Goal: Information Seeking & Learning: Learn about a topic

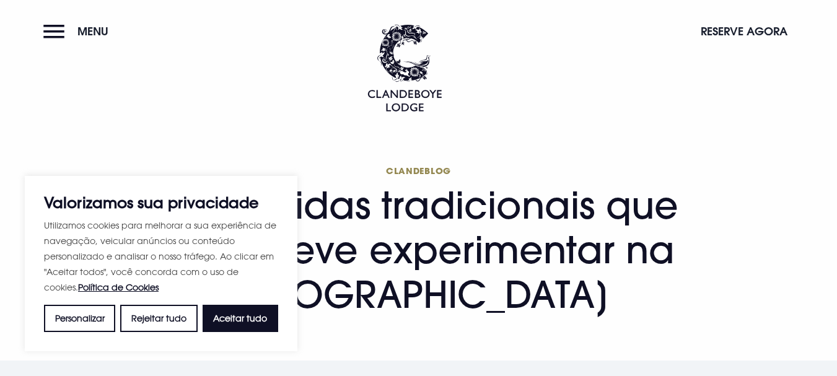
drag, startPoint x: 240, startPoint y: 321, endPoint x: 281, endPoint y: 263, distance: 71.1
click at [240, 321] on font "Aceitar tudo" at bounding box center [240, 318] width 54 height 11
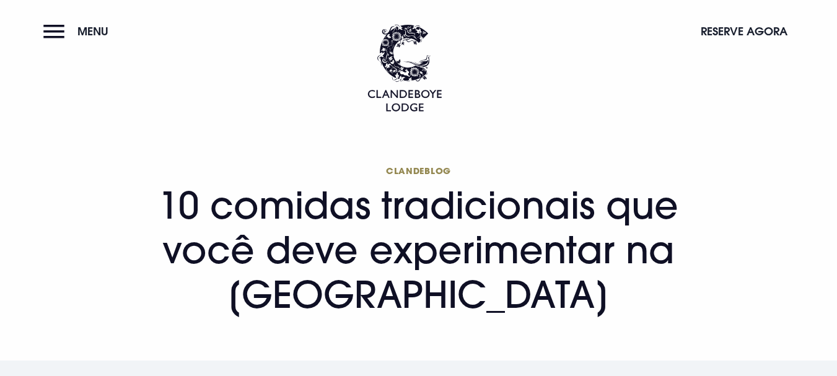
checkbox input "true"
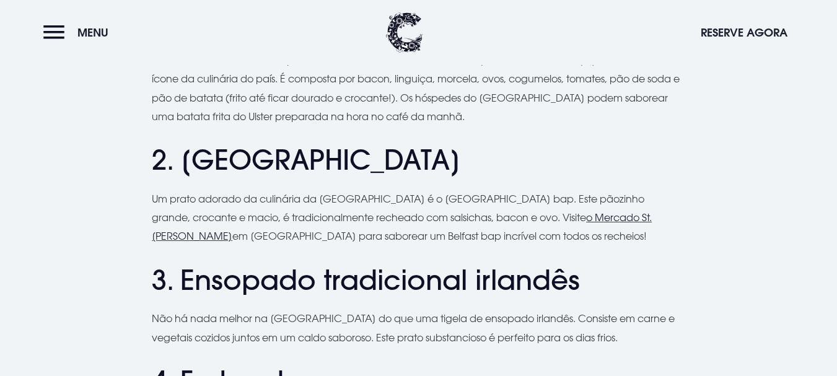
scroll to position [991, 0]
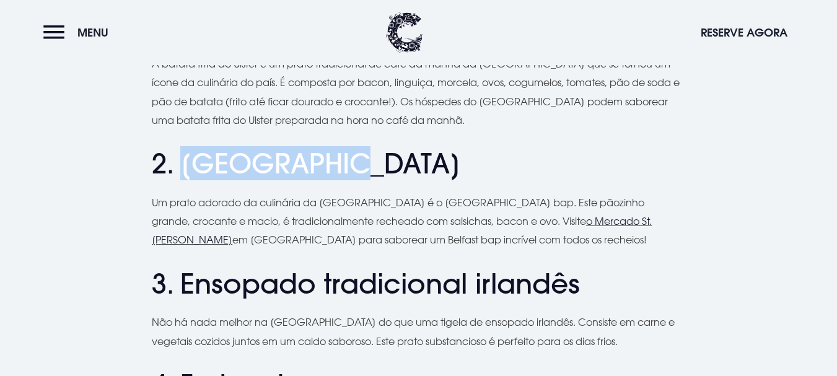
drag, startPoint x: 328, startPoint y: 144, endPoint x: 185, endPoint y: 155, distance: 143.5
click at [185, 155] on h2 "2. [GEOGRAPHIC_DATA]" at bounding box center [418, 163] width 533 height 33
copy font "Belfast bap"
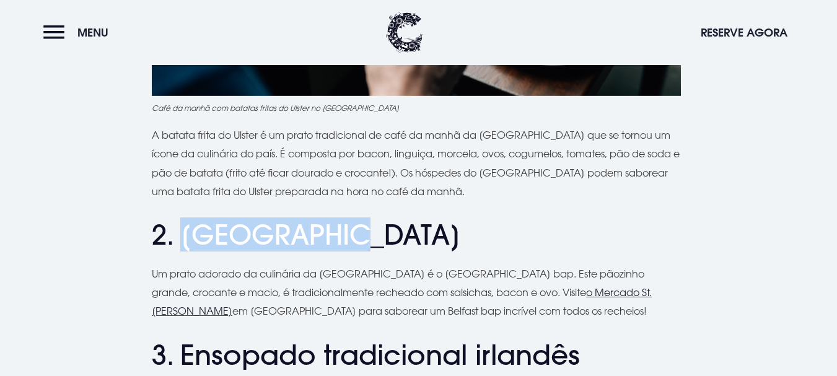
scroll to position [929, 0]
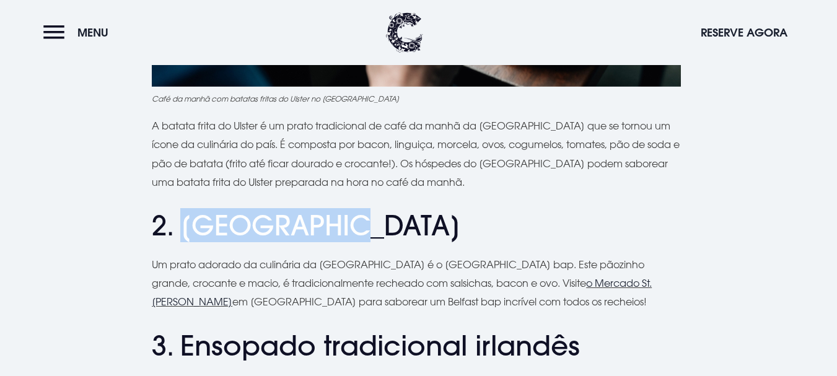
drag, startPoint x: 381, startPoint y: 208, endPoint x: 373, endPoint y: 207, distance: 7.5
click at [380, 209] on h2 "2. [GEOGRAPHIC_DATA]" at bounding box center [418, 225] width 533 height 33
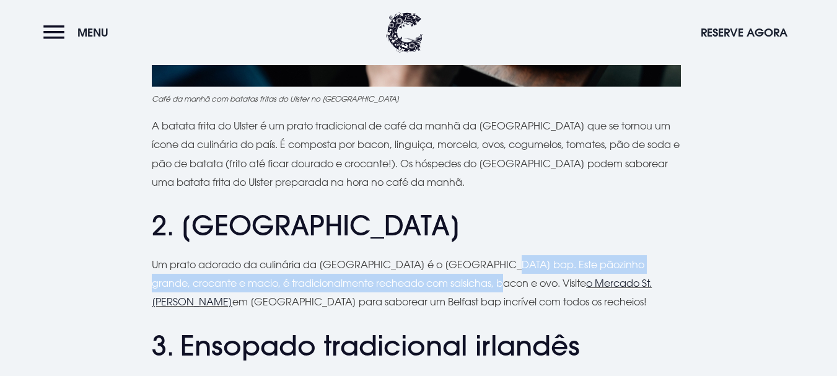
drag, startPoint x: 482, startPoint y: 241, endPoint x: 435, endPoint y: 271, distance: 55.5
click at [435, 271] on p "Um prato adorado da culinária da [GEOGRAPHIC_DATA] é o [GEOGRAPHIC_DATA] bap. E…" at bounding box center [418, 283] width 533 height 56
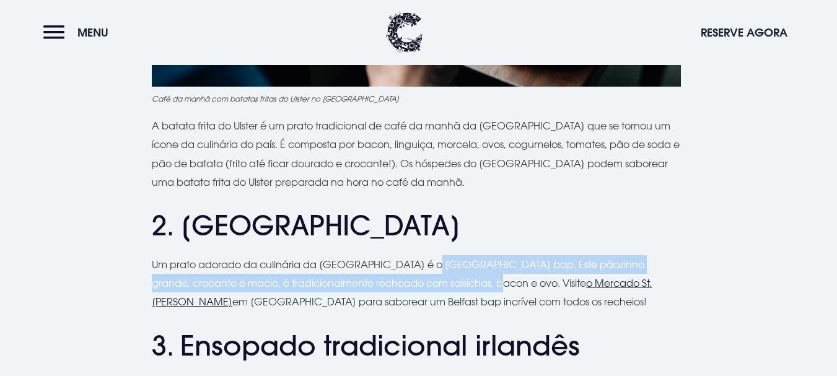
drag, startPoint x: 420, startPoint y: 243, endPoint x: 434, endPoint y: 263, distance: 24.6
click at [434, 263] on font "Um prato adorado da culinária da [GEOGRAPHIC_DATA] é o [GEOGRAPHIC_DATA] bap. E…" at bounding box center [398, 273] width 492 height 31
copy font "Belfast bap. Este pãozinho grande, crocante e macio, é tradicionalmente rechead…"
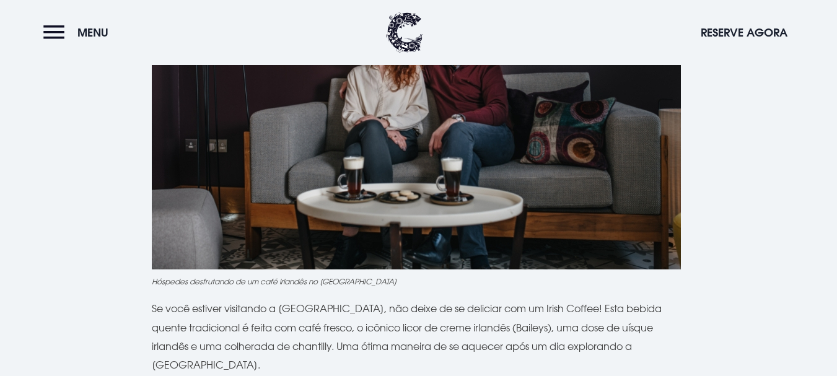
scroll to position [2910, 0]
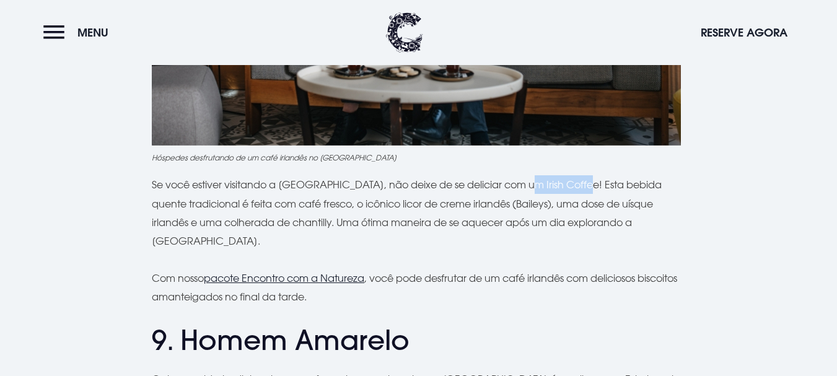
drag, startPoint x: 526, startPoint y: 166, endPoint x: 579, endPoint y: 173, distance: 53.2
click at [579, 175] on p "Se você estiver visitando a [GEOGRAPHIC_DATA], não deixe de se deliciar com um …" at bounding box center [418, 213] width 533 height 76
copy font "Irish Coffee"
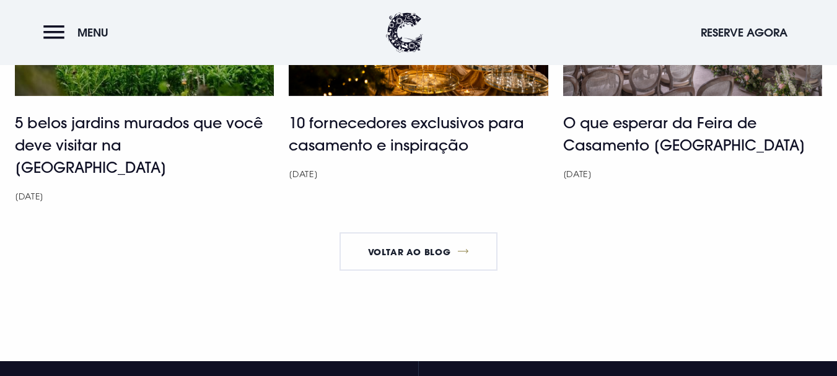
scroll to position [4706, 0]
